Goal: Transaction & Acquisition: Purchase product/service

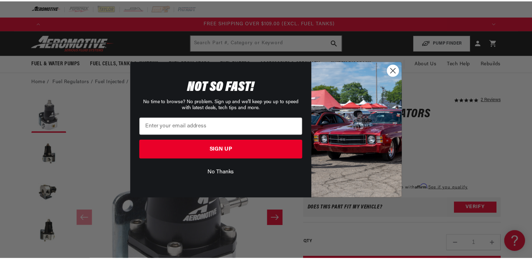
scroll to position [0, 1337]
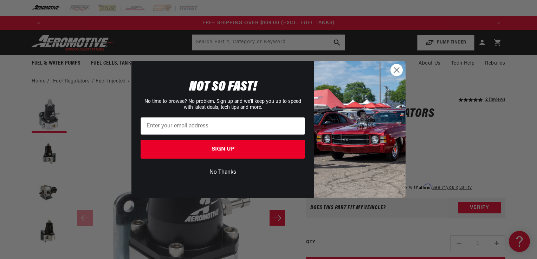
click at [398, 72] on circle "Close dialog" at bounding box center [397, 70] width 12 height 12
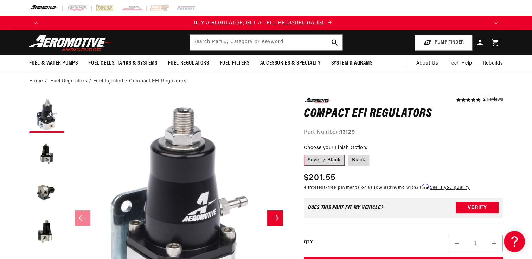
scroll to position [0, 0]
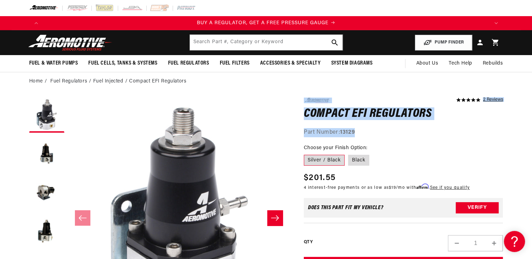
drag, startPoint x: 297, startPoint y: 99, endPoint x: 377, endPoint y: 134, distance: 87.5
drag, startPoint x: 377, startPoint y: 134, endPoint x: 327, endPoint y: 115, distance: 53.3
copy div "5.0 star rating 2 Reviews Compact EFI Regulators Compact EFI Regulators 5.0 sta…"
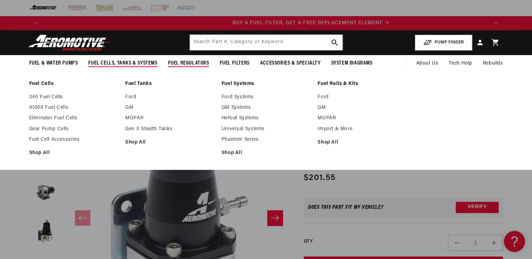
scroll to position [0, 446]
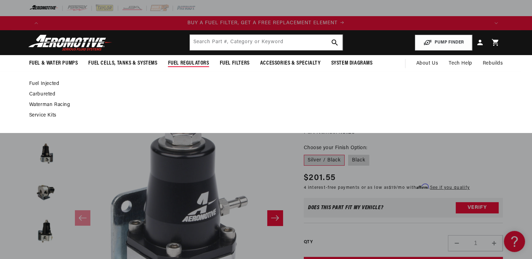
click at [181, 63] on span "Fuel Regulators" at bounding box center [188, 63] width 41 height 7
click at [45, 83] on link "Fuel Injected" at bounding box center [262, 84] width 467 height 6
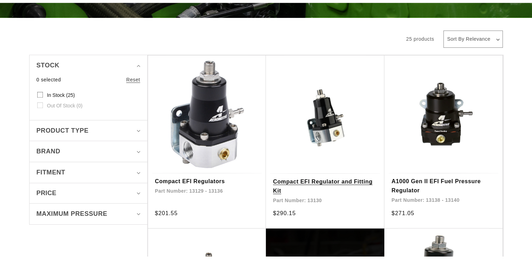
scroll to position [141, 0]
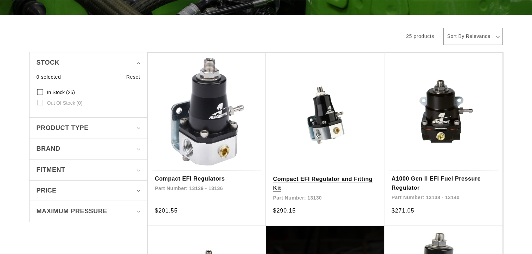
click at [324, 178] on link "Compact EFI Regulator and Fitting Kit" at bounding box center [325, 184] width 104 height 18
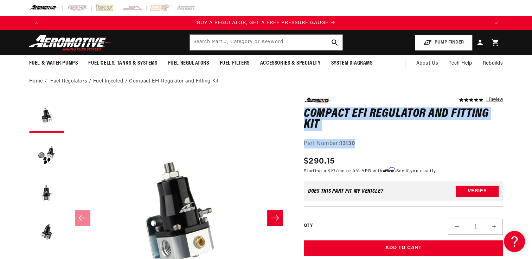
drag, startPoint x: 304, startPoint y: 113, endPoint x: 409, endPoint y: 144, distance: 110.0
click at [409, 144] on div "5.0 star rating 1 Review Compact EFI Regulator and Fitting Kit Compact EFI Regu…" at bounding box center [403, 123] width 199 height 51
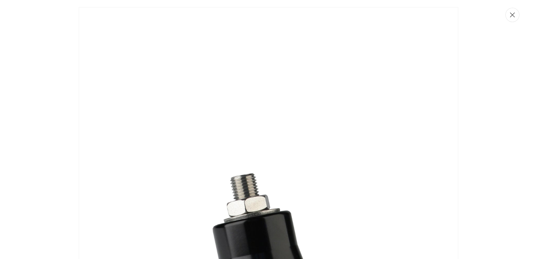
click at [510, 21] on button "Close" at bounding box center [512, 15] width 14 height 14
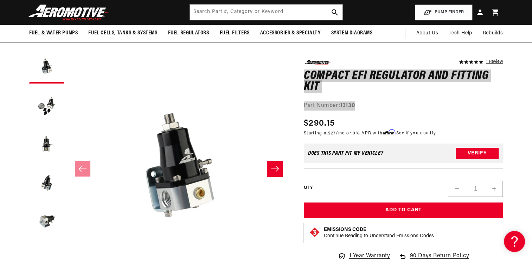
scroll to position [0, 891]
